Goal: Navigation & Orientation: Find specific page/section

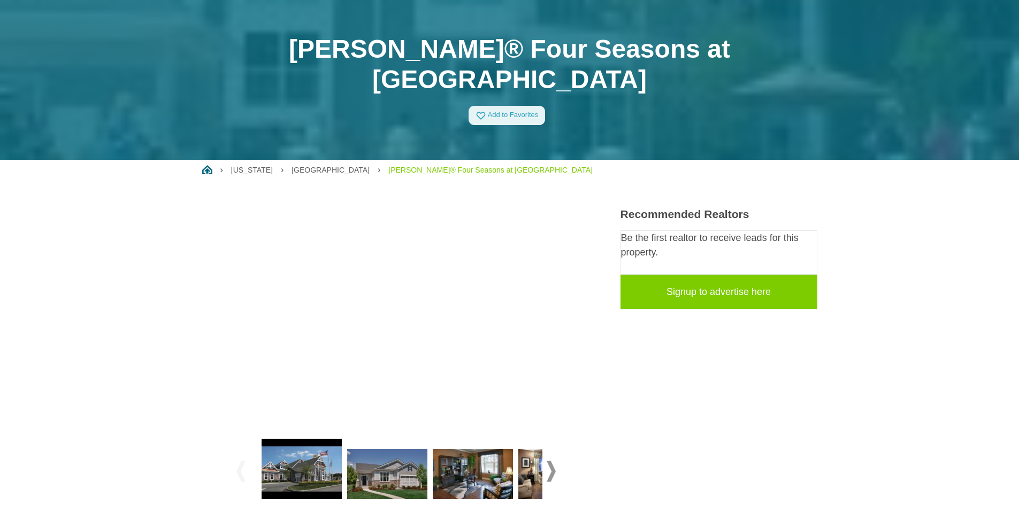
scroll to position [160, 0]
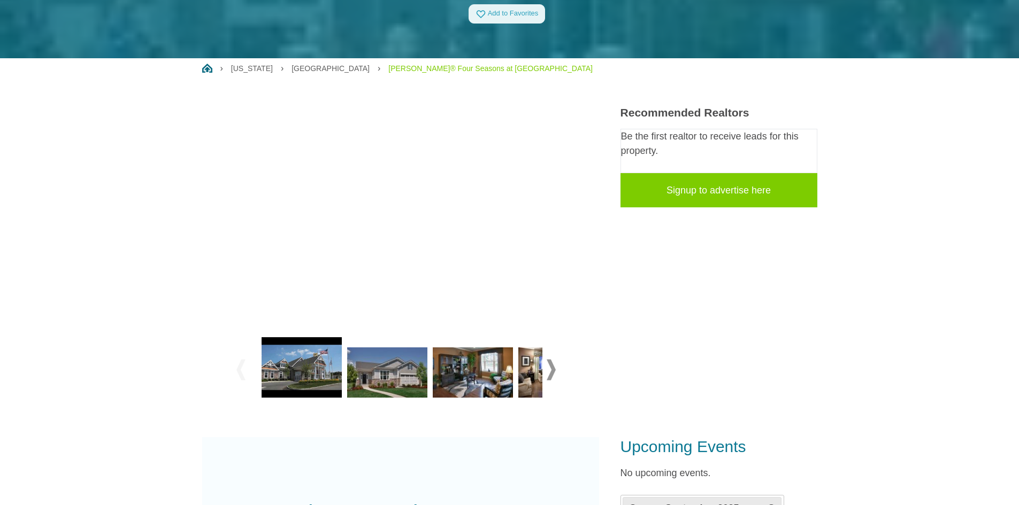
click at [551, 359] on span at bounding box center [551, 369] width 9 height 21
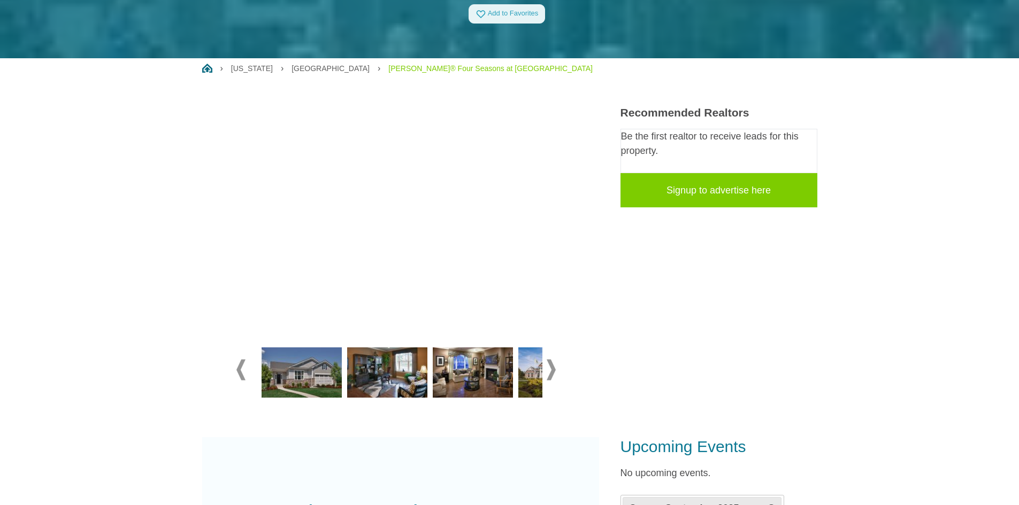
click at [322, 350] on img at bounding box center [301, 373] width 80 height 50
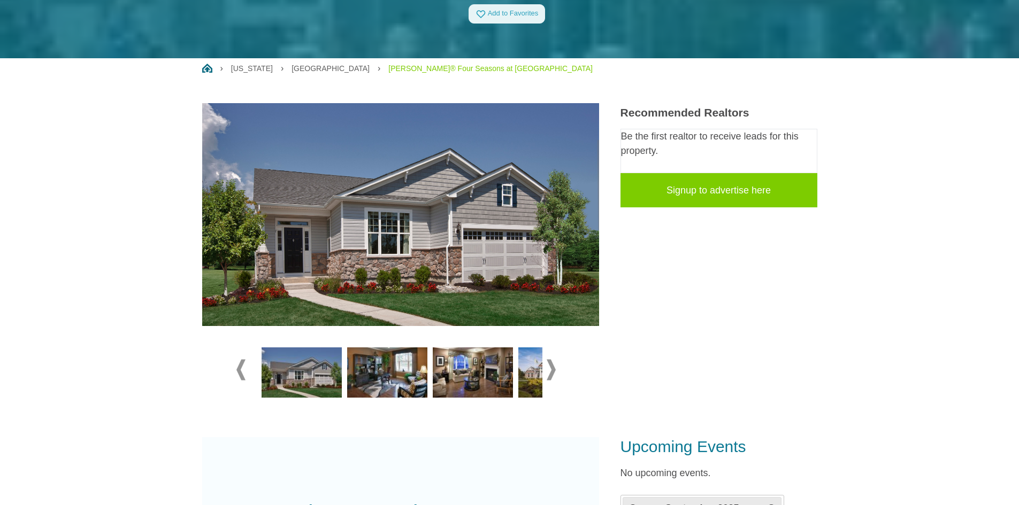
click at [367, 350] on img at bounding box center [387, 373] width 80 height 50
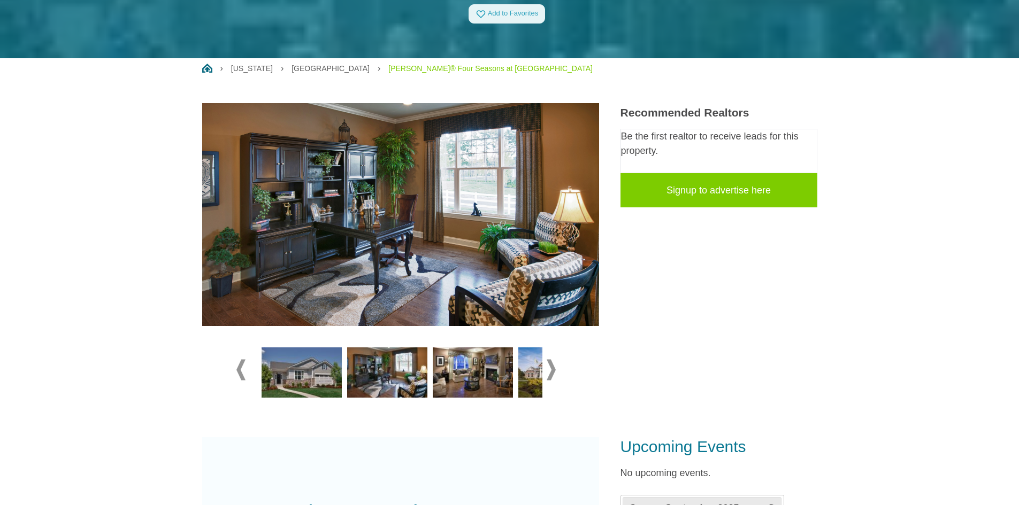
click at [438, 351] on img at bounding box center [473, 373] width 80 height 50
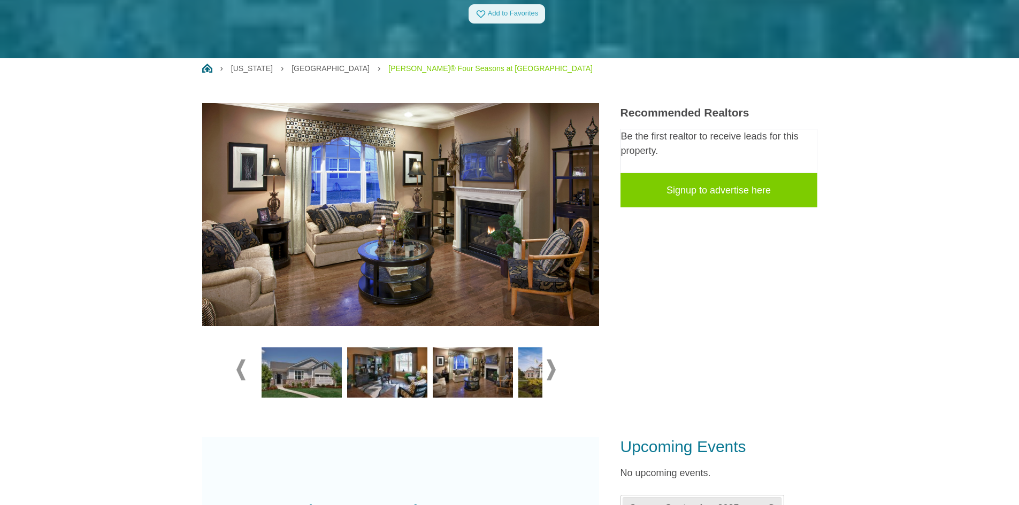
click at [475, 348] on img at bounding box center [473, 373] width 80 height 50
click at [520, 349] on img at bounding box center [558, 373] width 80 height 50
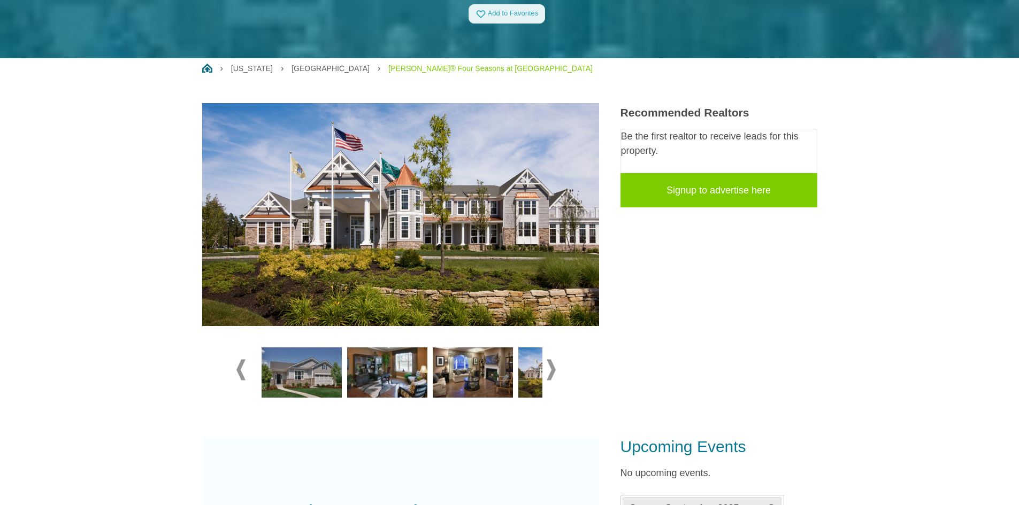
click at [549, 359] on span at bounding box center [551, 369] width 9 height 21
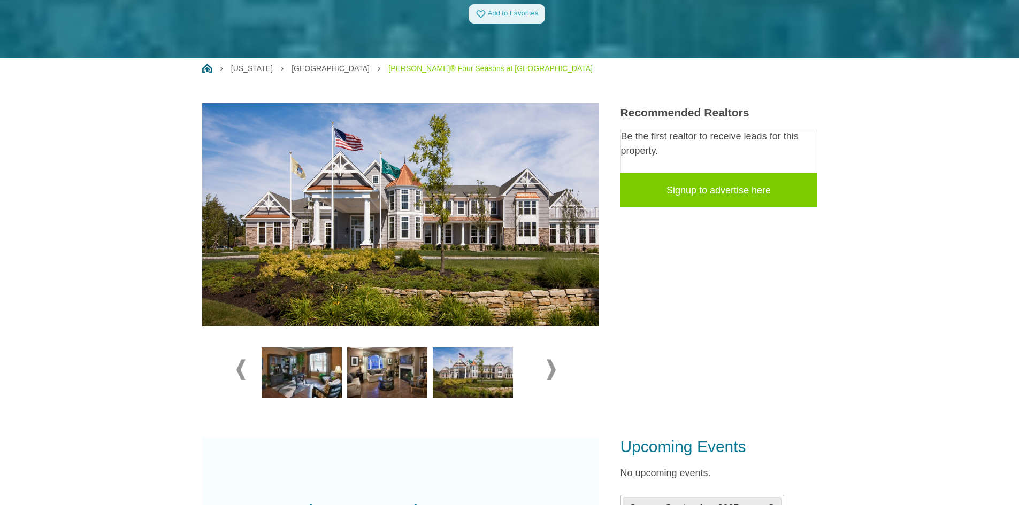
click at [476, 348] on img at bounding box center [473, 373] width 80 height 50
click at [551, 359] on span at bounding box center [551, 369] width 9 height 21
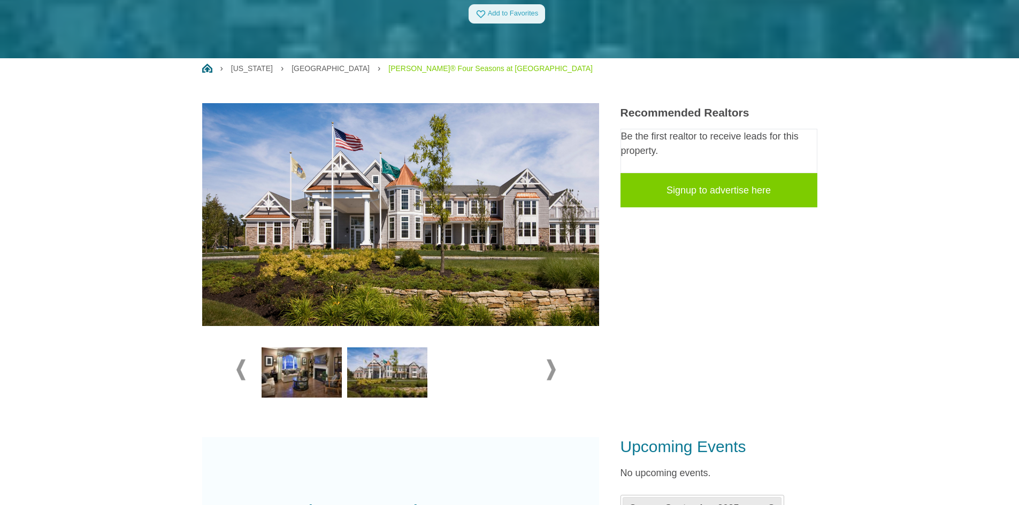
click at [547, 359] on span at bounding box center [551, 369] width 9 height 21
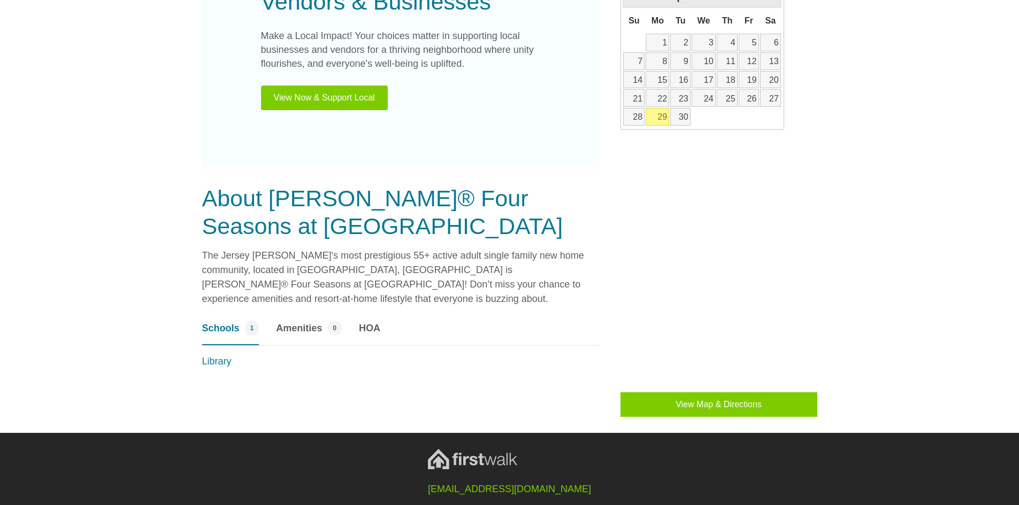
scroll to position [674, 0]
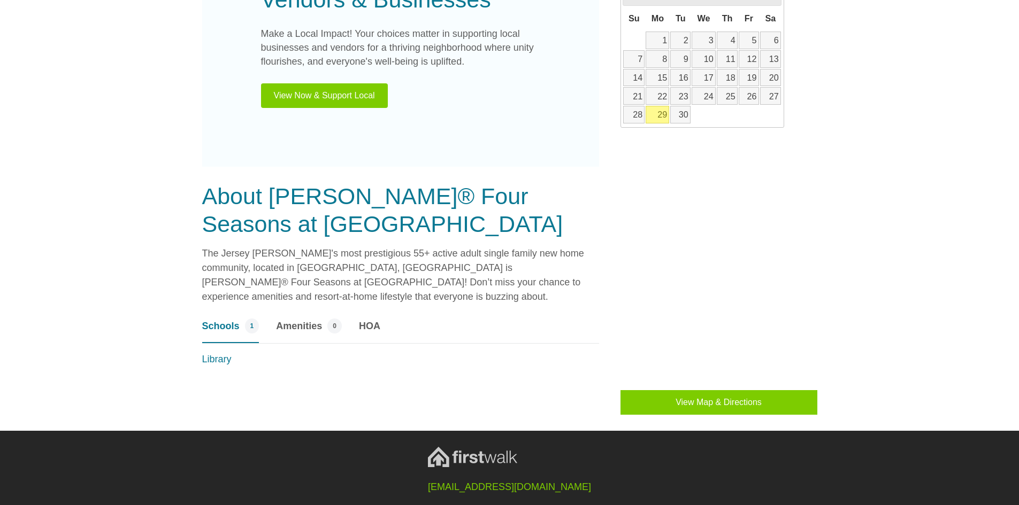
click at [295, 319] on span "Amenities" at bounding box center [299, 326] width 46 height 14
click at [290, 319] on span "Amenities" at bounding box center [299, 326] width 46 height 14
click at [373, 319] on span "HOA" at bounding box center [369, 326] width 21 height 14
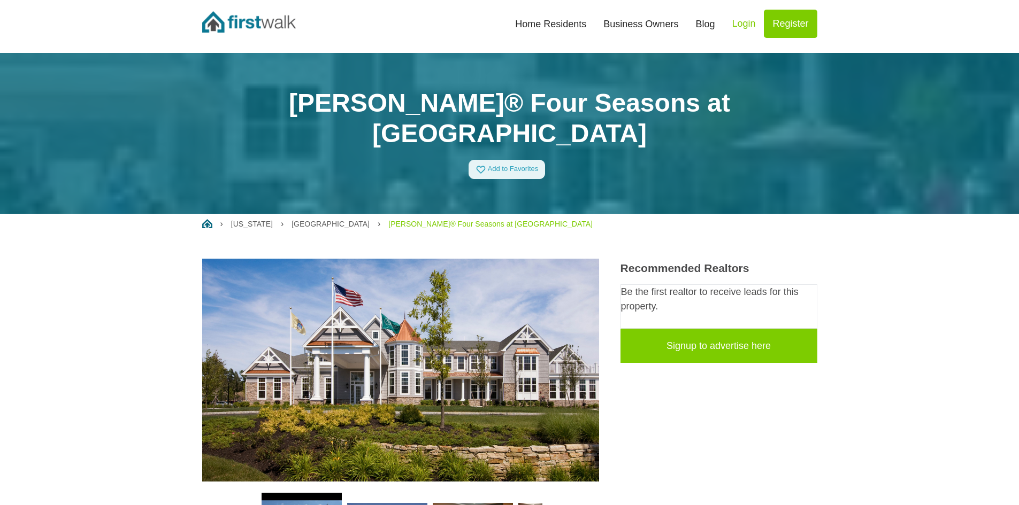
scroll to position [0, 0]
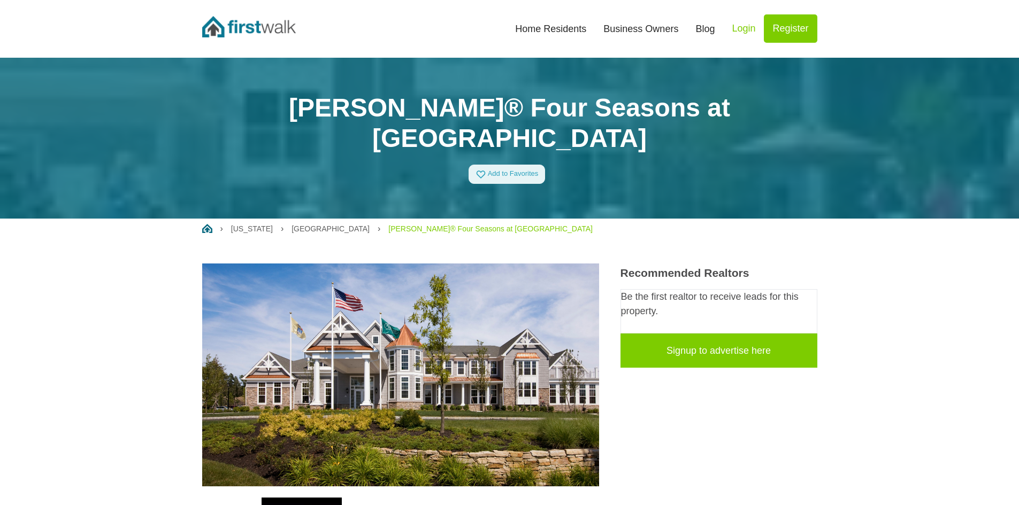
click at [562, 32] on link "Home Residents" at bounding box center [550, 29] width 88 height 24
